Goal: Book appointment/travel/reservation

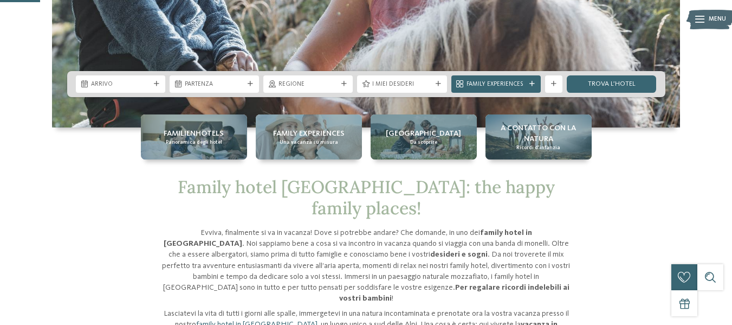
scroll to position [217, 0]
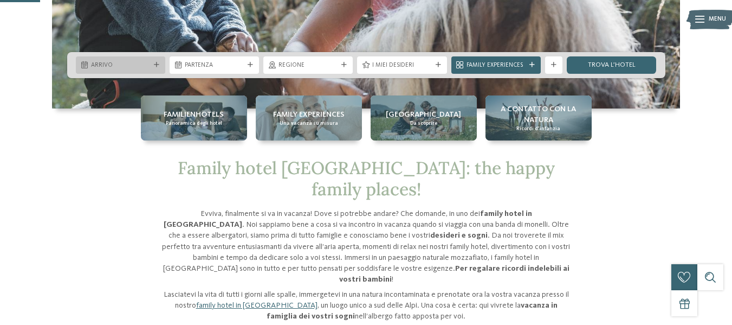
click at [121, 70] on div "Arrivo" at bounding box center [120, 64] width 89 height 17
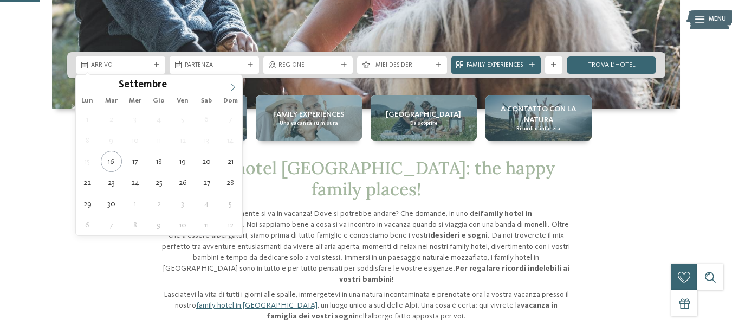
click at [237, 86] on icon at bounding box center [233, 87] width 8 height 8
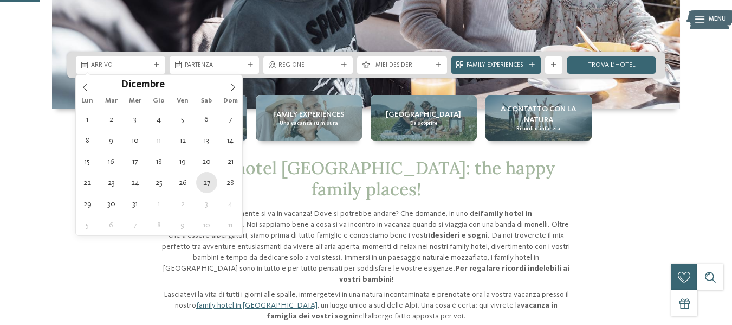
type div "[DATE]"
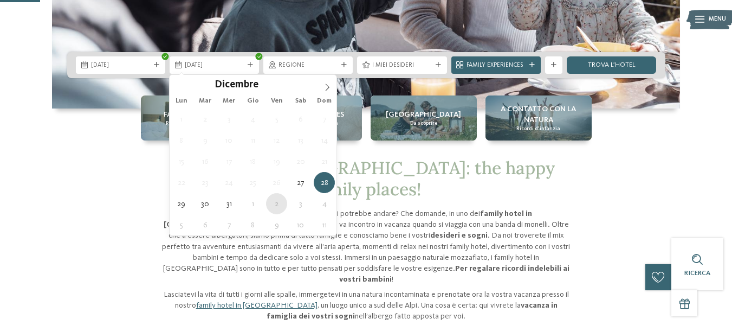
type div "[DATE]"
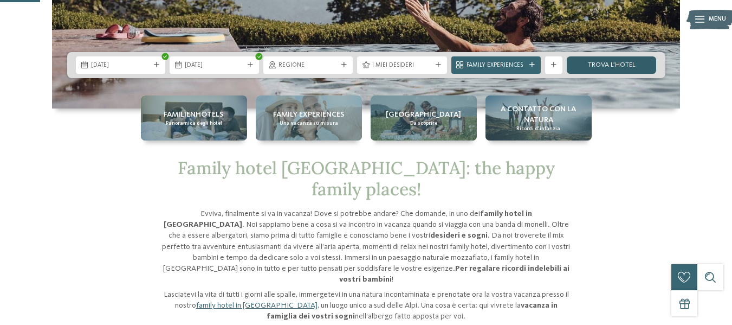
click at [631, 66] on link "trova l’hotel" at bounding box center [611, 64] width 89 height 17
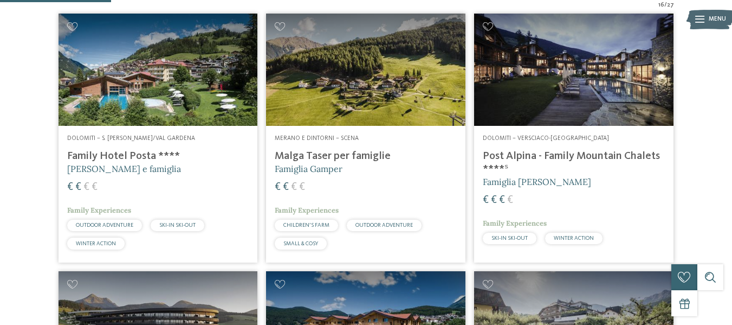
scroll to position [318, 0]
click at [137, 158] on h4 "Family Hotel Posta ****" at bounding box center [158, 156] width 182 height 13
